Goal: Task Accomplishment & Management: Complete application form

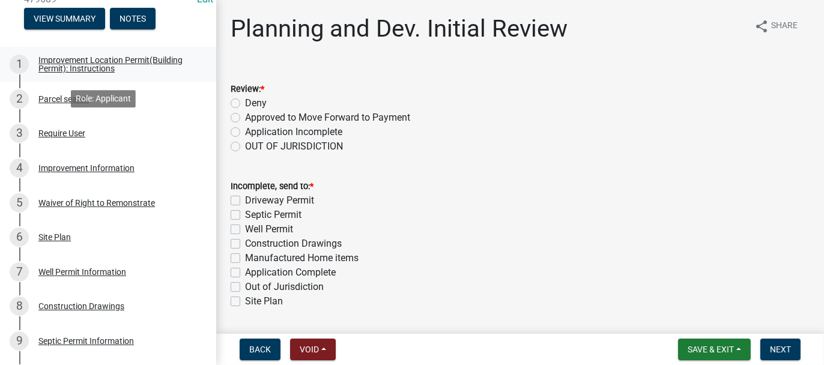
scroll to position [180, 0]
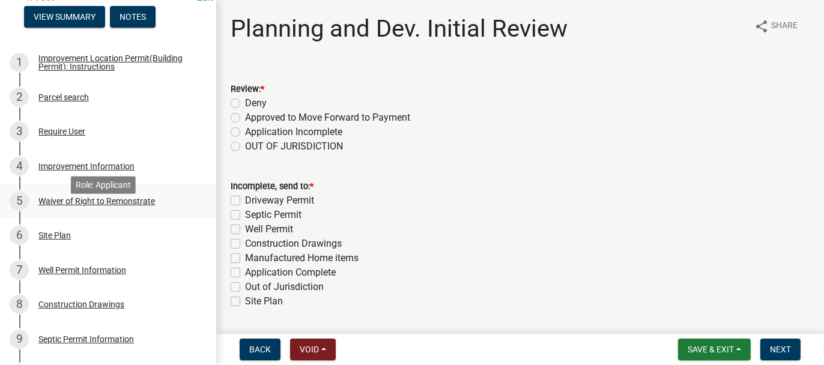
click at [60, 205] on div "Waiver of Right to Remonstrate" at bounding box center [96, 201] width 117 height 8
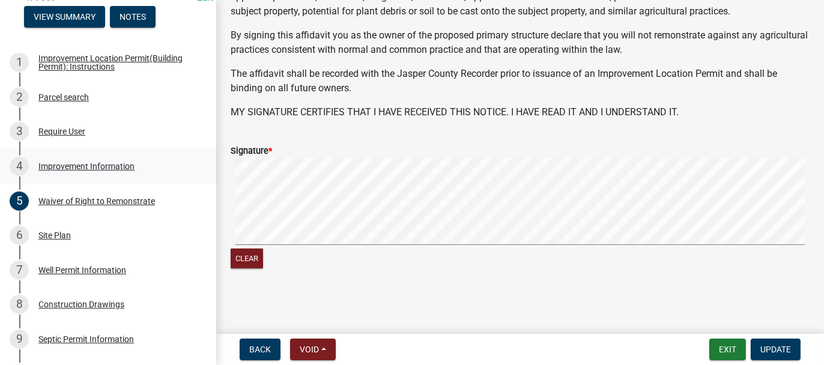
click at [80, 171] on div "Improvement Information" at bounding box center [86, 166] width 96 height 8
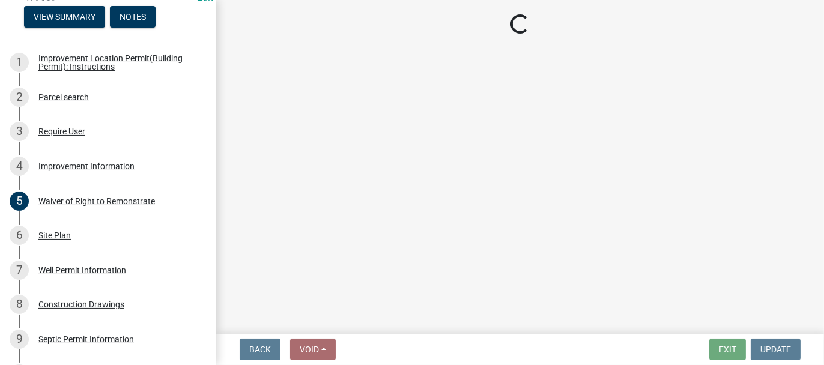
select select "8223da26-0ac6-488f-81e7-4bb0725dcd0b"
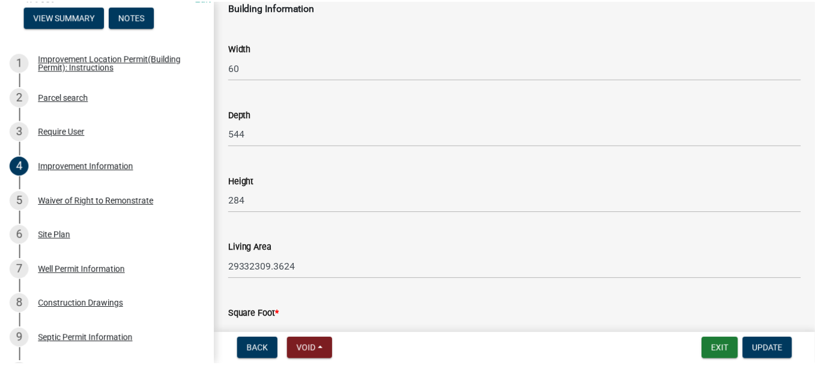
scroll to position [1863, 0]
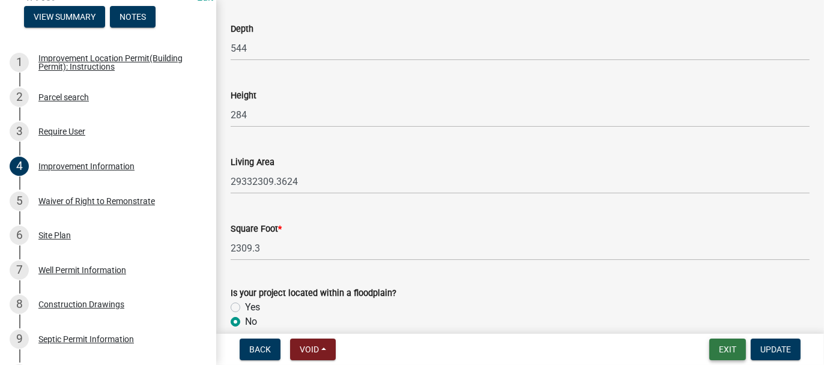
click at [716, 350] on button "Exit" at bounding box center [728, 350] width 37 height 22
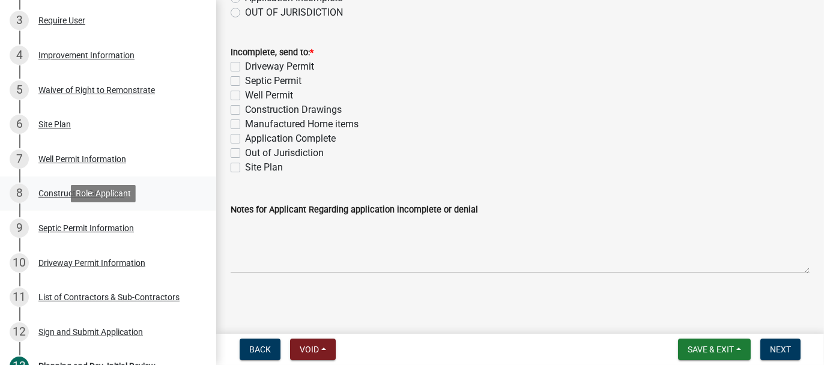
scroll to position [300, 0]
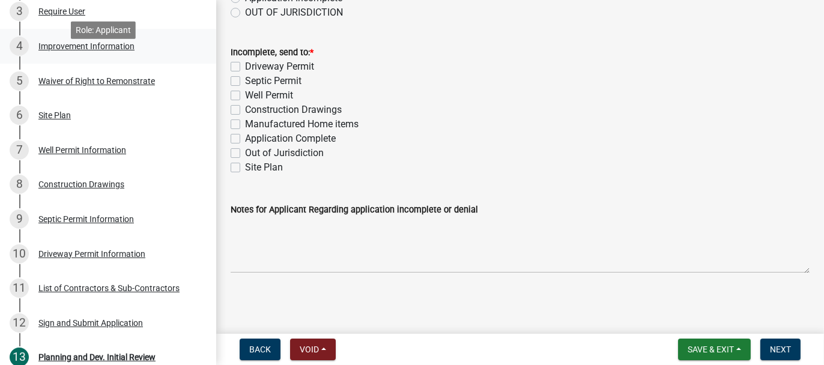
click at [48, 50] on div "Improvement Information" at bounding box center [86, 46] width 96 height 8
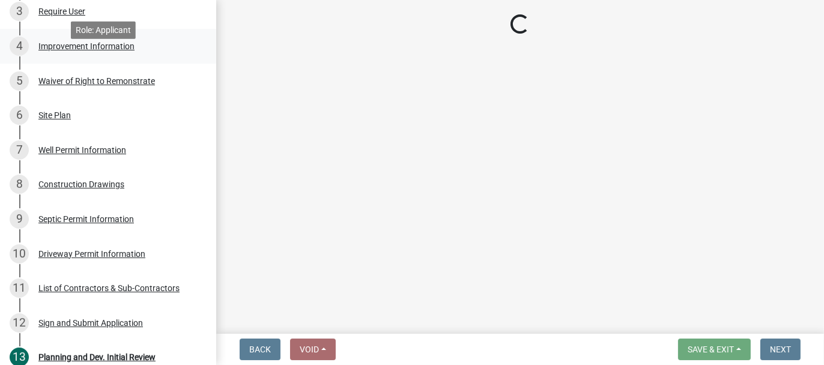
select select "8223da26-0ac6-488f-81e7-4bb0725dcd0b"
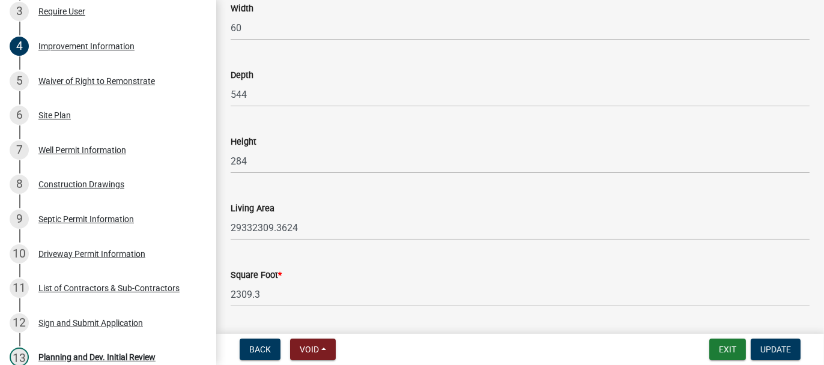
scroll to position [1863, 0]
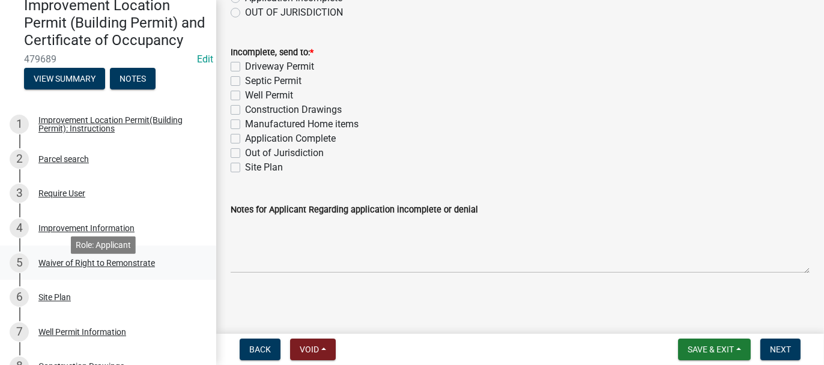
scroll to position [120, 0]
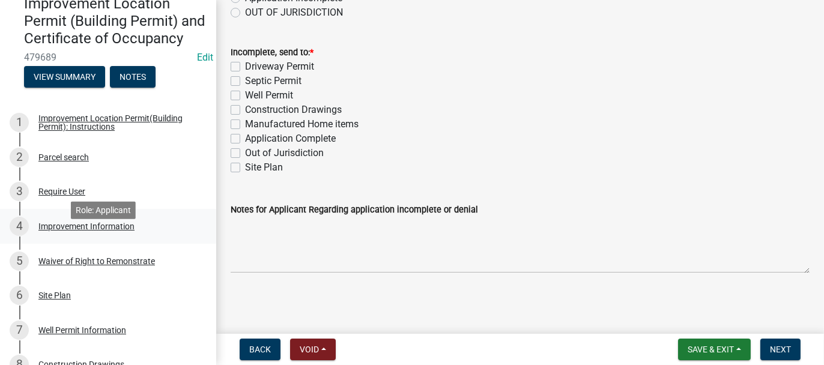
click at [62, 231] on div "Improvement Information" at bounding box center [86, 226] width 96 height 8
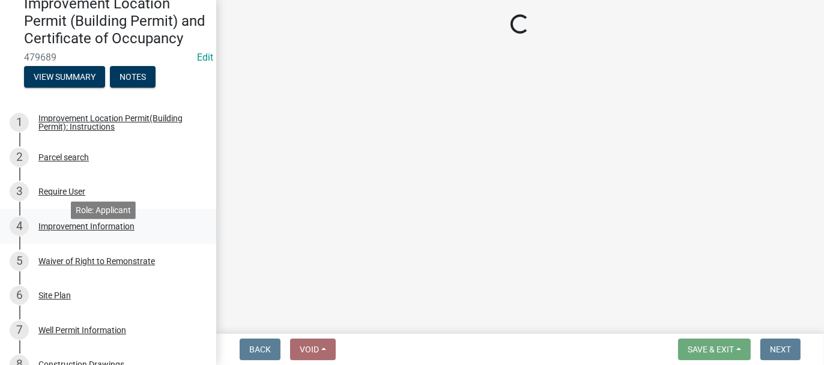
scroll to position [0, 0]
select select "8223da26-0ac6-488f-81e7-4bb0725dcd0b"
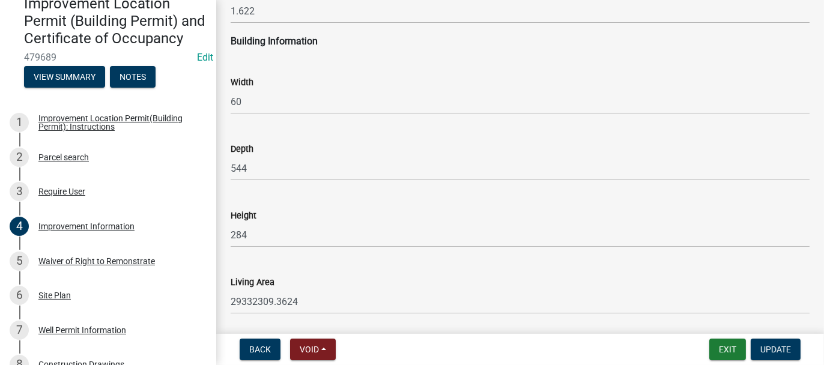
scroll to position [1863, 0]
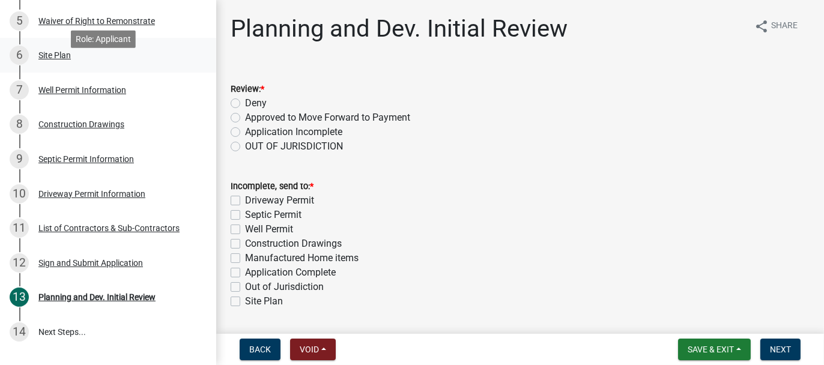
scroll to position [240, 0]
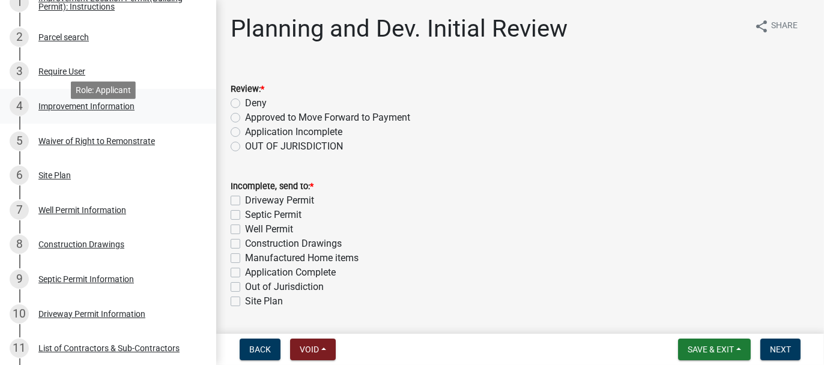
click at [60, 111] on div "Improvement Information" at bounding box center [86, 106] width 96 height 8
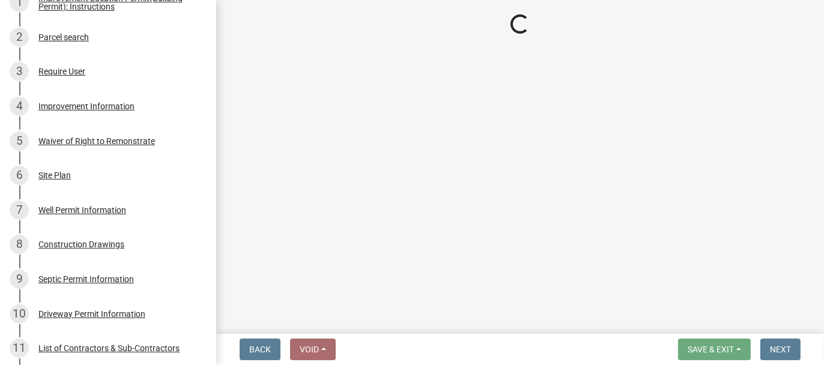
select select "8223da26-0ac6-488f-81e7-4bb0725dcd0b"
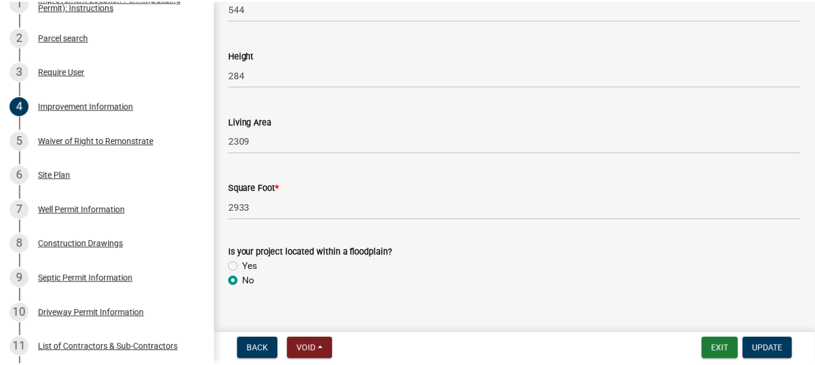
scroll to position [1920, 0]
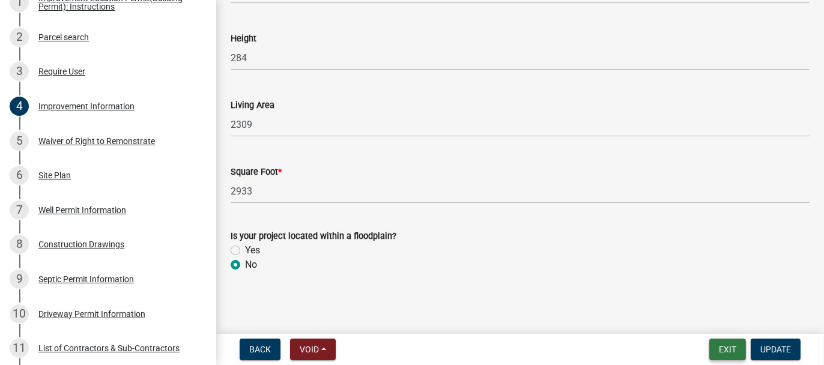
click at [728, 351] on button "Exit" at bounding box center [728, 350] width 37 height 22
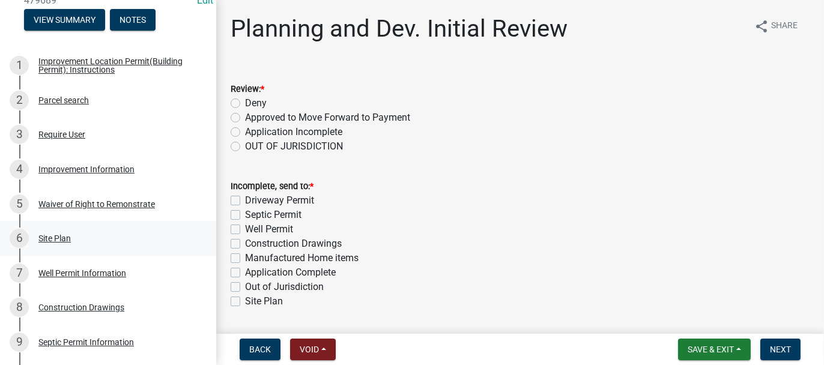
scroll to position [180, 0]
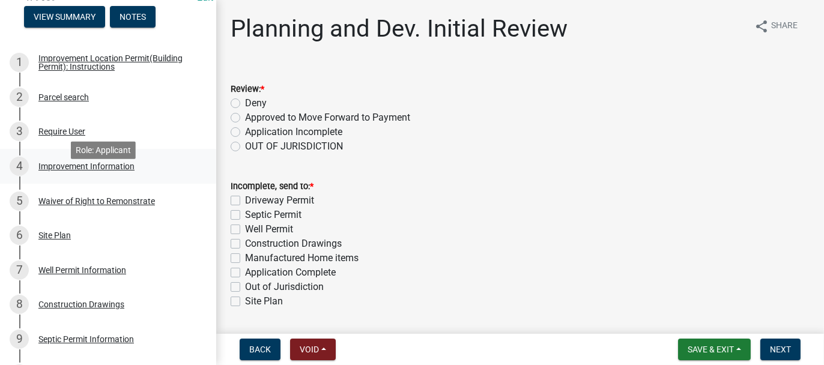
click at [61, 171] on div "Improvement Information" at bounding box center [86, 166] width 96 height 8
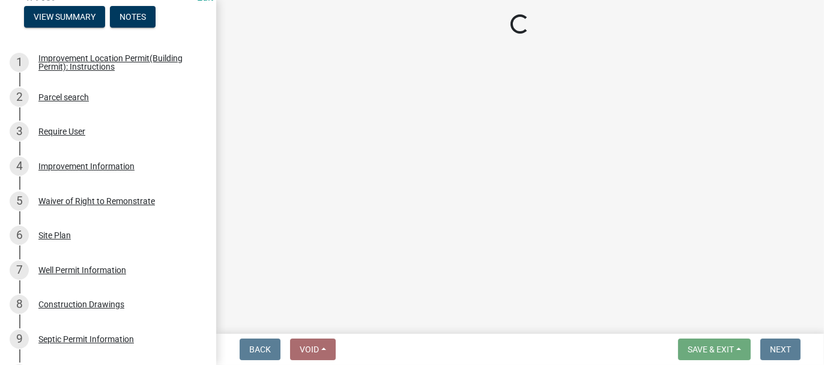
select select "8223da26-0ac6-488f-81e7-4bb0725dcd0b"
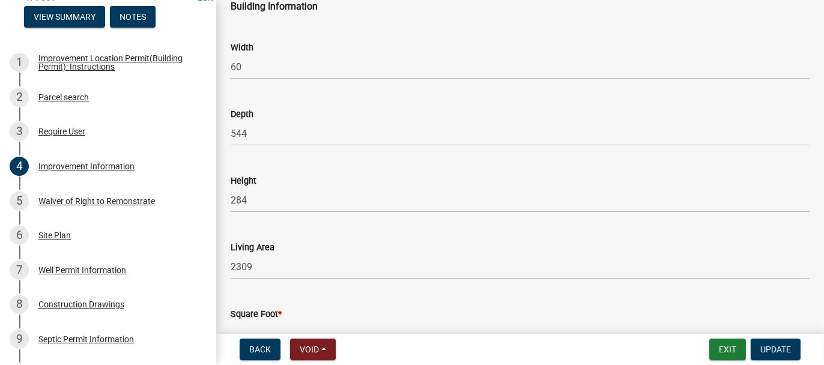
scroll to position [1863, 0]
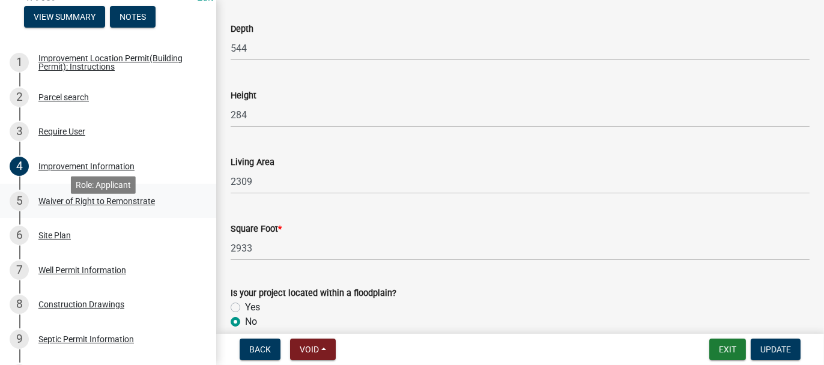
click at [66, 205] on div "Waiver of Right to Remonstrate" at bounding box center [96, 201] width 117 height 8
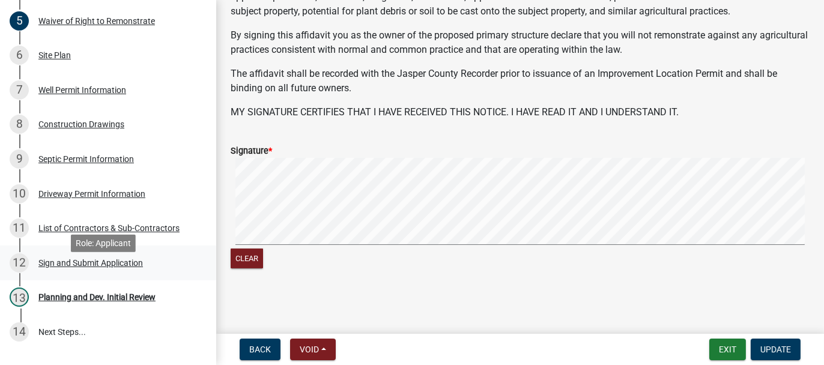
scroll to position [421, 0]
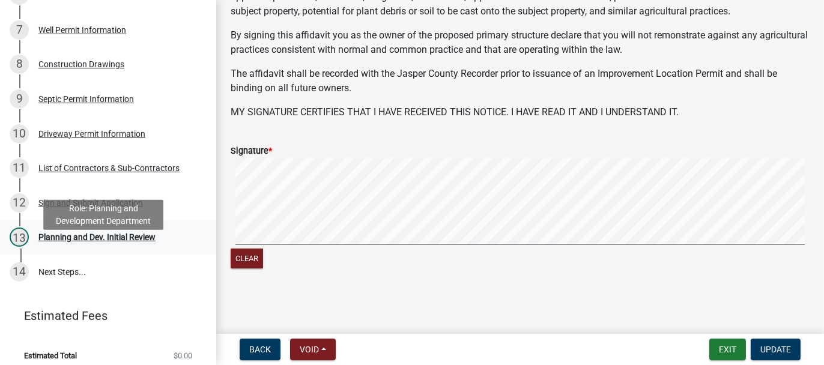
click at [52, 242] on div "Planning and Dev. Initial Review" at bounding box center [96, 237] width 117 height 8
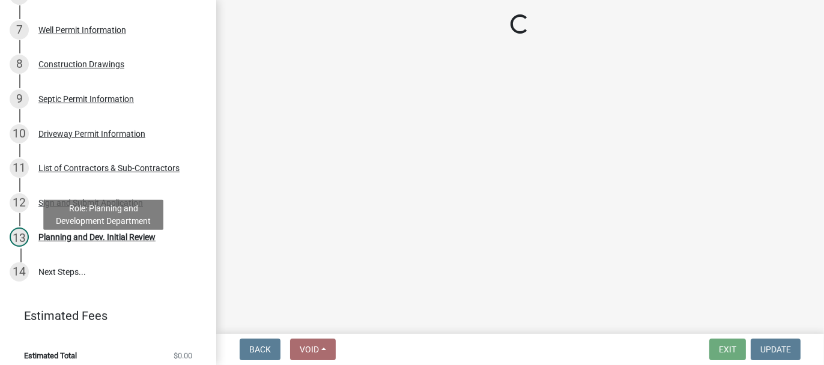
scroll to position [0, 0]
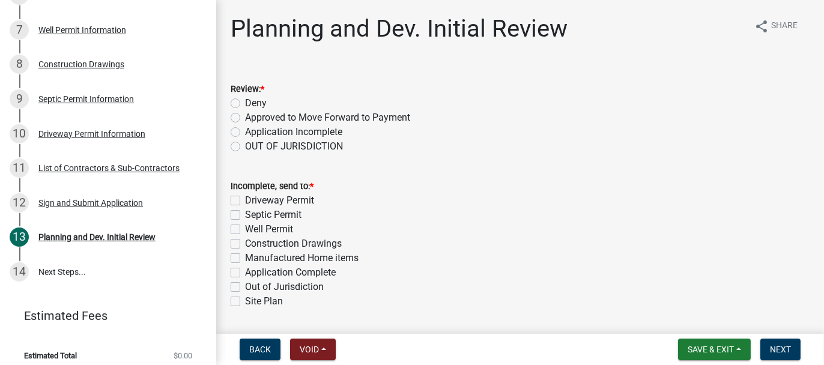
click at [245, 118] on label "Approved to Move Forward to Payment" at bounding box center [327, 118] width 165 height 14
click at [245, 118] on input "Approved to Move Forward to Payment" at bounding box center [249, 115] width 8 height 8
radio input "true"
click at [245, 272] on label "Application Complete" at bounding box center [290, 273] width 91 height 14
click at [245, 272] on input "Application Complete" at bounding box center [249, 270] width 8 height 8
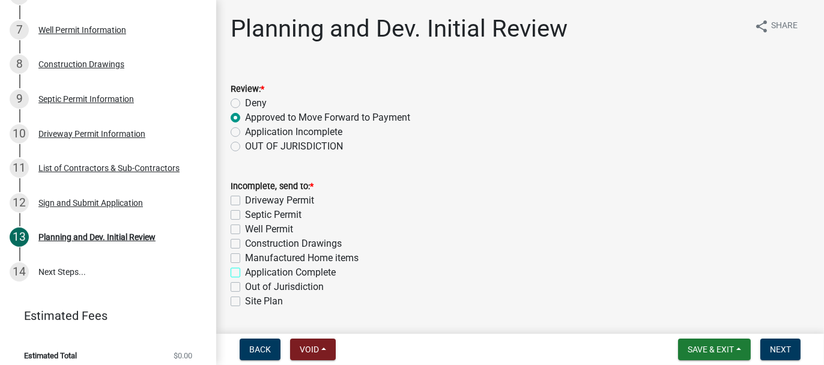
checkbox input "true"
checkbox input "false"
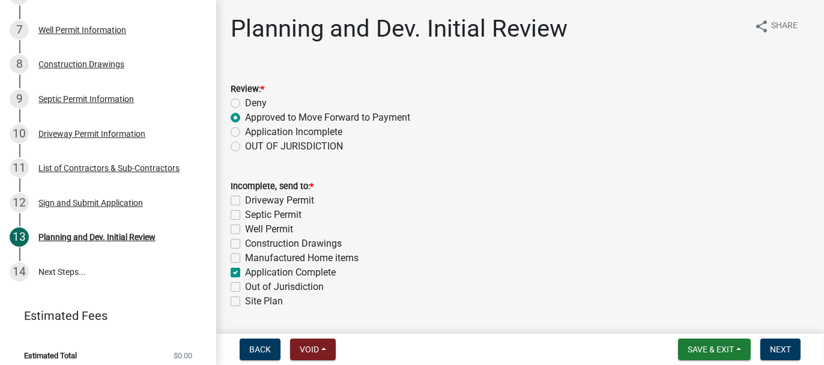
checkbox input "false"
checkbox input "true"
checkbox input "false"
click at [784, 348] on span "Next" at bounding box center [780, 350] width 21 height 10
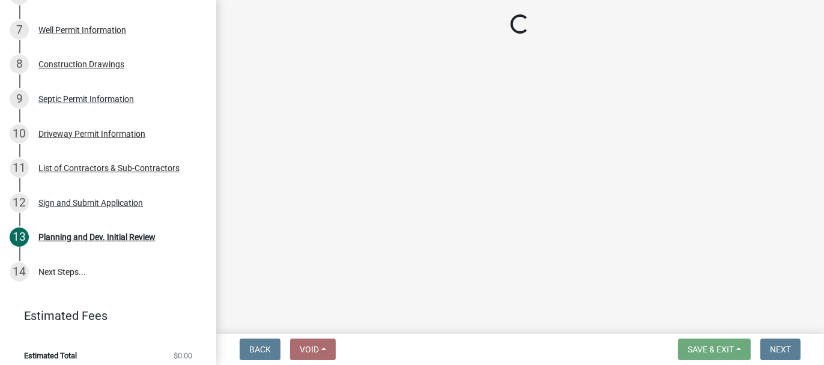
scroll to position [455, 0]
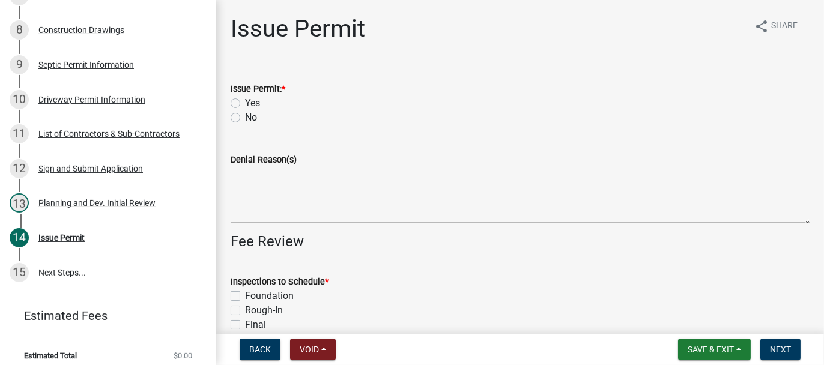
click at [245, 102] on label "Yes" at bounding box center [252, 103] width 15 height 14
click at [245, 102] on input "Yes" at bounding box center [249, 100] width 8 height 8
radio input "true"
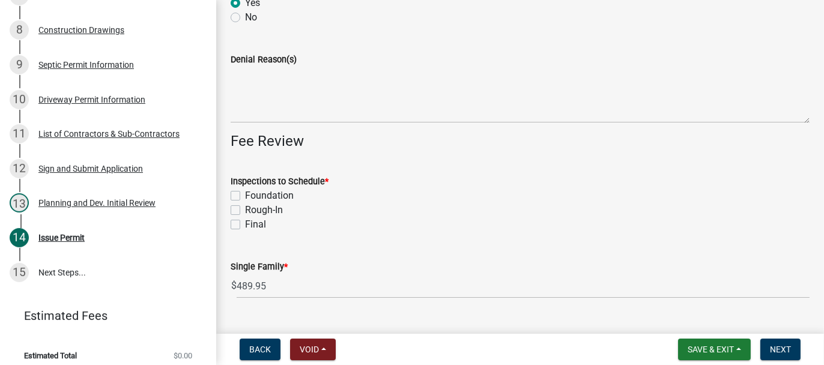
scroll to position [120, 0]
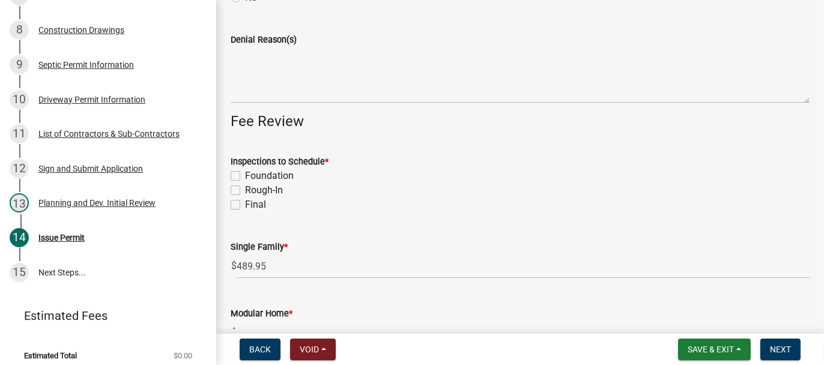
click at [245, 175] on label "Foundation" at bounding box center [269, 176] width 49 height 14
click at [245, 175] on input "Foundation" at bounding box center [249, 173] width 8 height 8
checkbox input "true"
checkbox input "false"
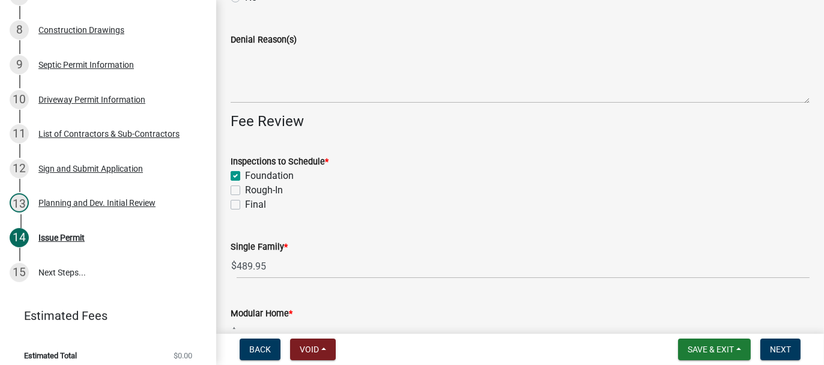
drag, startPoint x: 234, startPoint y: 188, endPoint x: 236, endPoint y: 201, distance: 12.8
click at [245, 189] on label "Rough-In" at bounding box center [264, 190] width 38 height 14
click at [245, 189] on input "Rough-In" at bounding box center [249, 187] width 8 height 8
checkbox input "true"
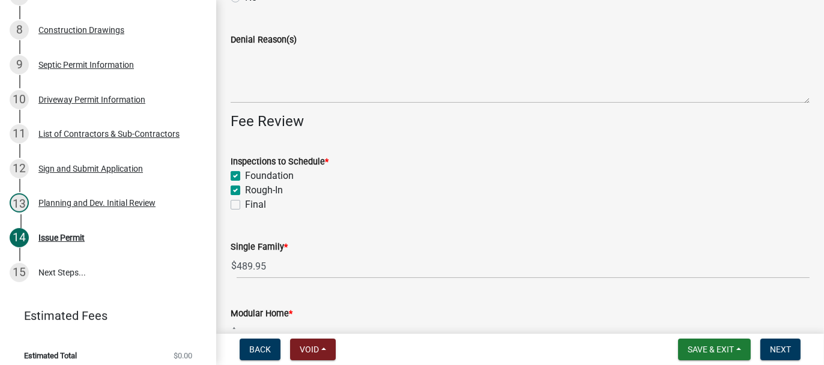
checkbox input "true"
click at [245, 205] on label "Final" at bounding box center [255, 205] width 21 height 14
click at [245, 205] on input "Final" at bounding box center [249, 202] width 8 height 8
checkbox input "true"
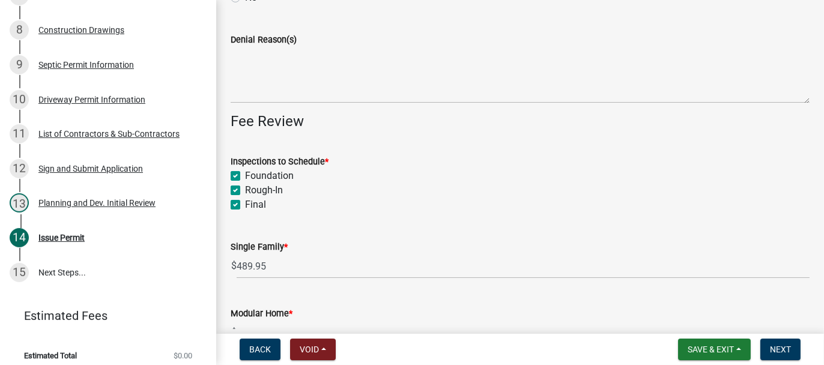
checkbox input "true"
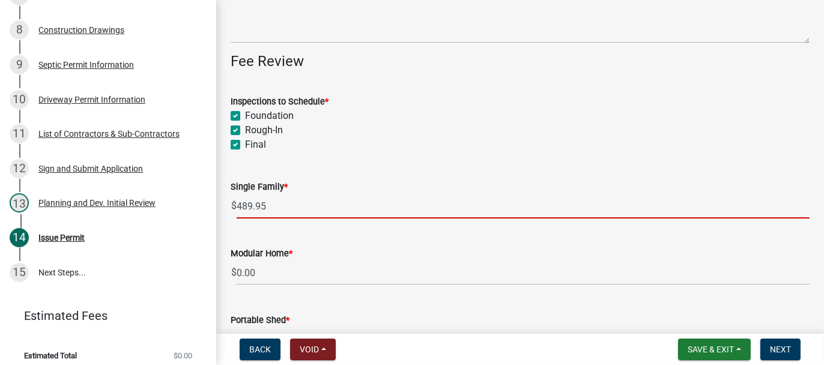
click at [242, 206] on input "489.95" at bounding box center [523, 206] width 573 height 25
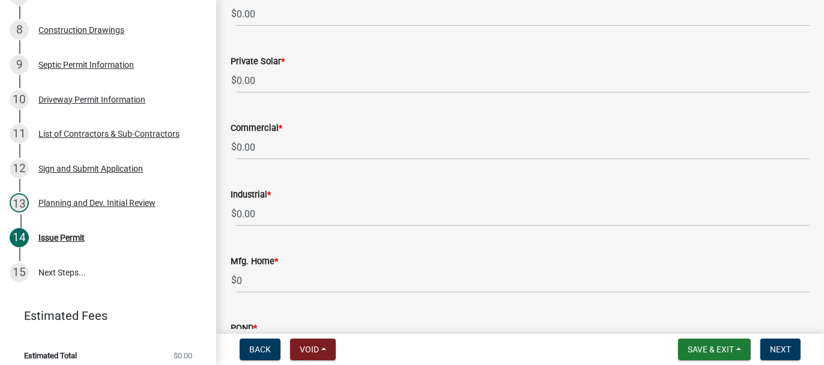
scroll to position [886, 0]
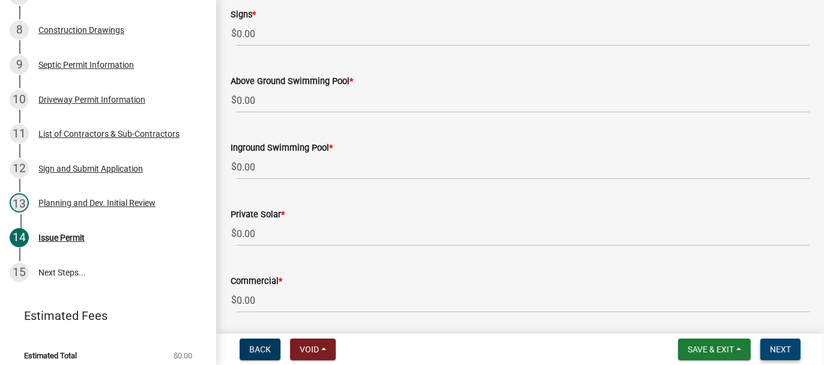
type input "490.00"
click at [779, 346] on span "Next" at bounding box center [780, 350] width 21 height 10
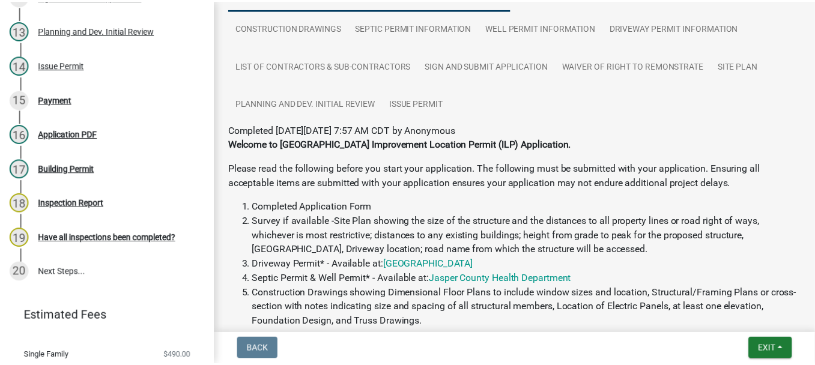
scroll to position [120, 0]
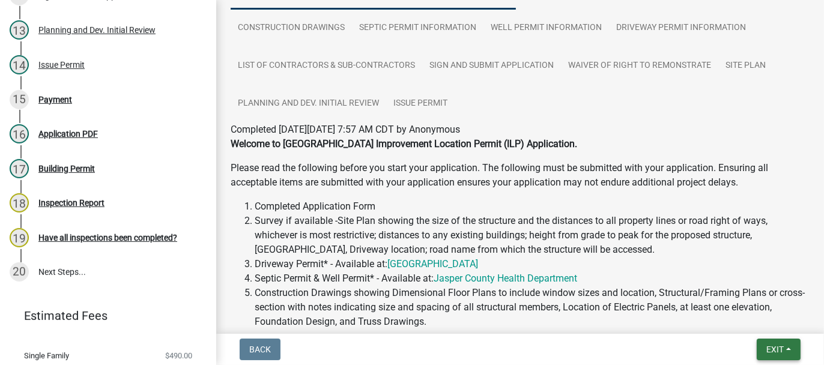
click at [767, 350] on span "Exit" at bounding box center [775, 350] width 17 height 10
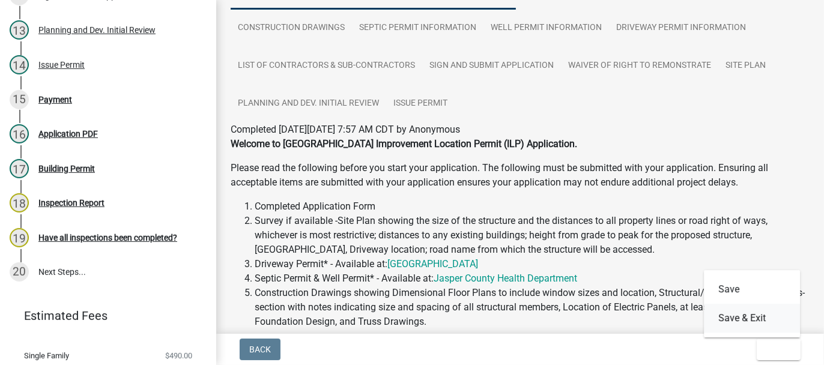
click at [742, 322] on button "Save & Exit" at bounding box center [752, 318] width 96 height 29
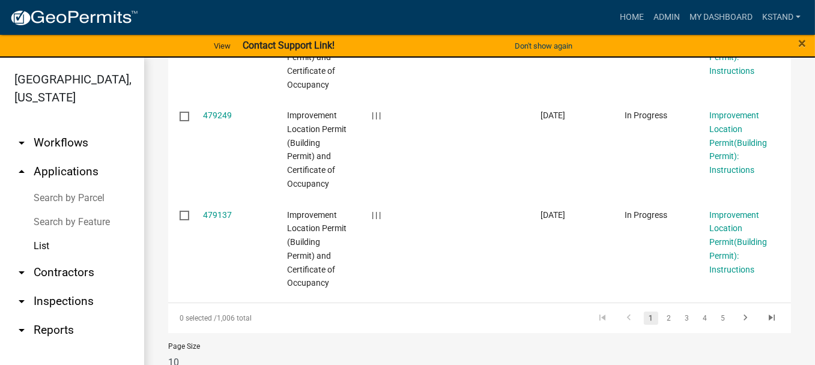
scroll to position [795, 0]
